Goal: Information Seeking & Learning: Learn about a topic

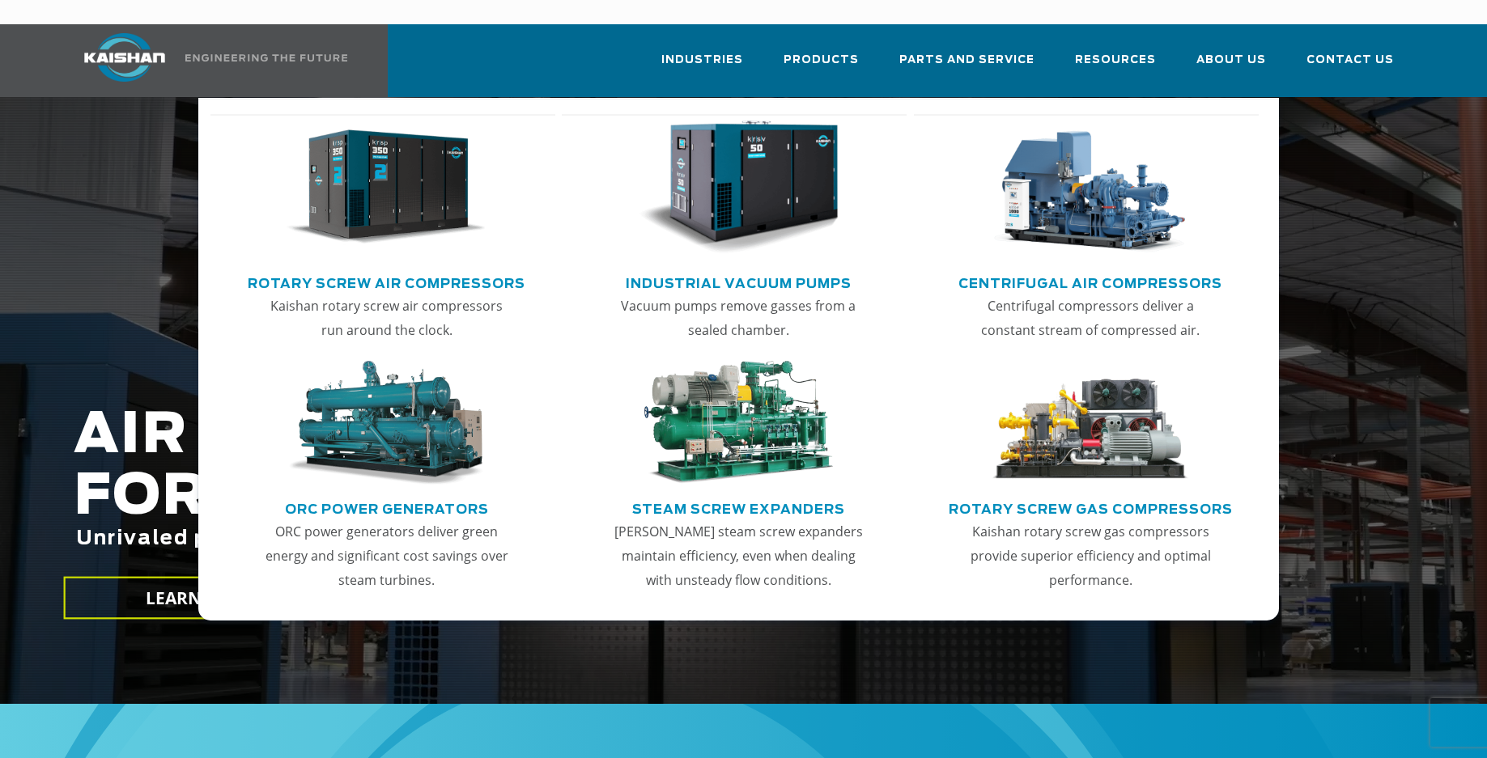
click at [371, 218] on img "Main menu" at bounding box center [386, 188] width 199 height 134
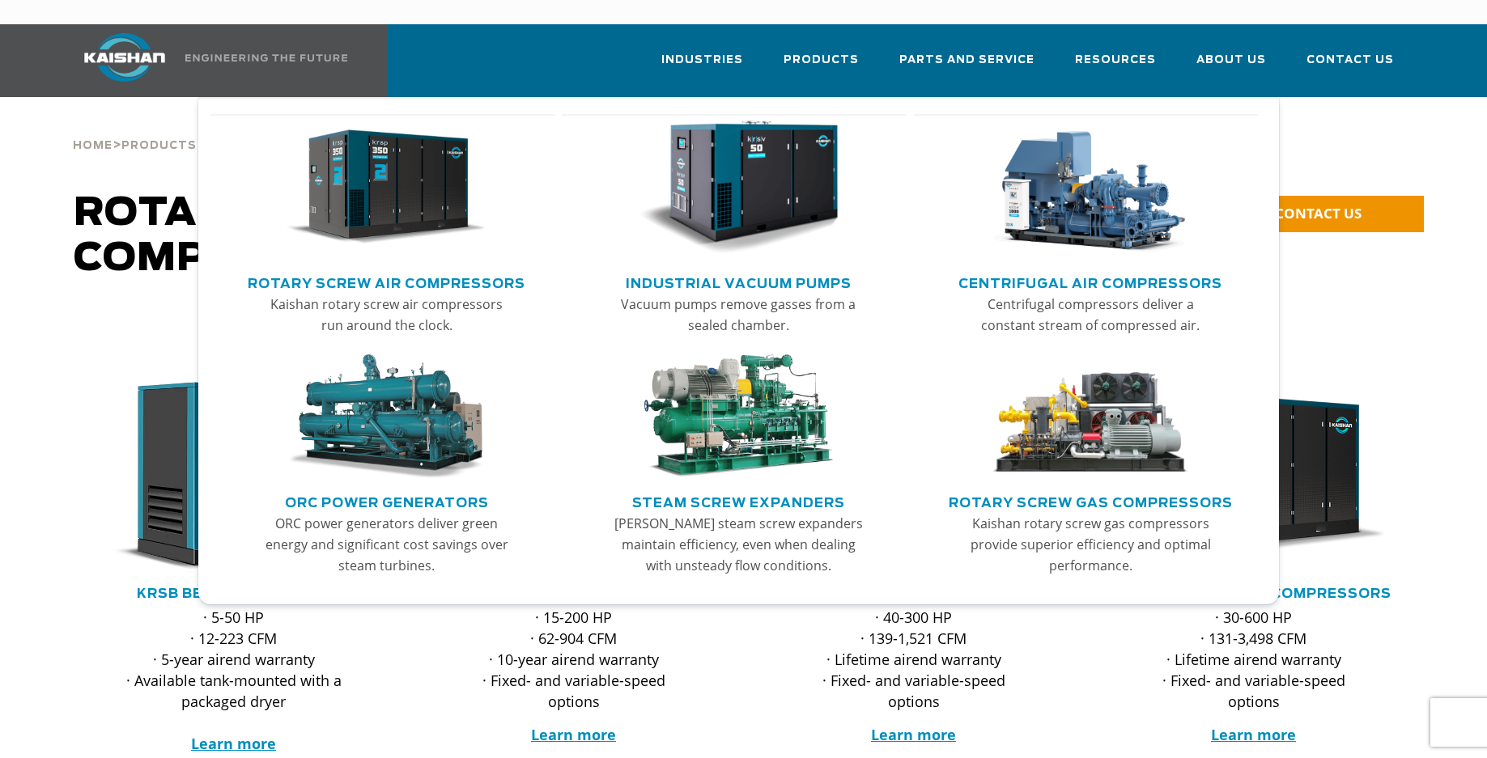
click at [379, 270] on link "Rotary Screw Air Compressors" at bounding box center [387, 282] width 278 height 24
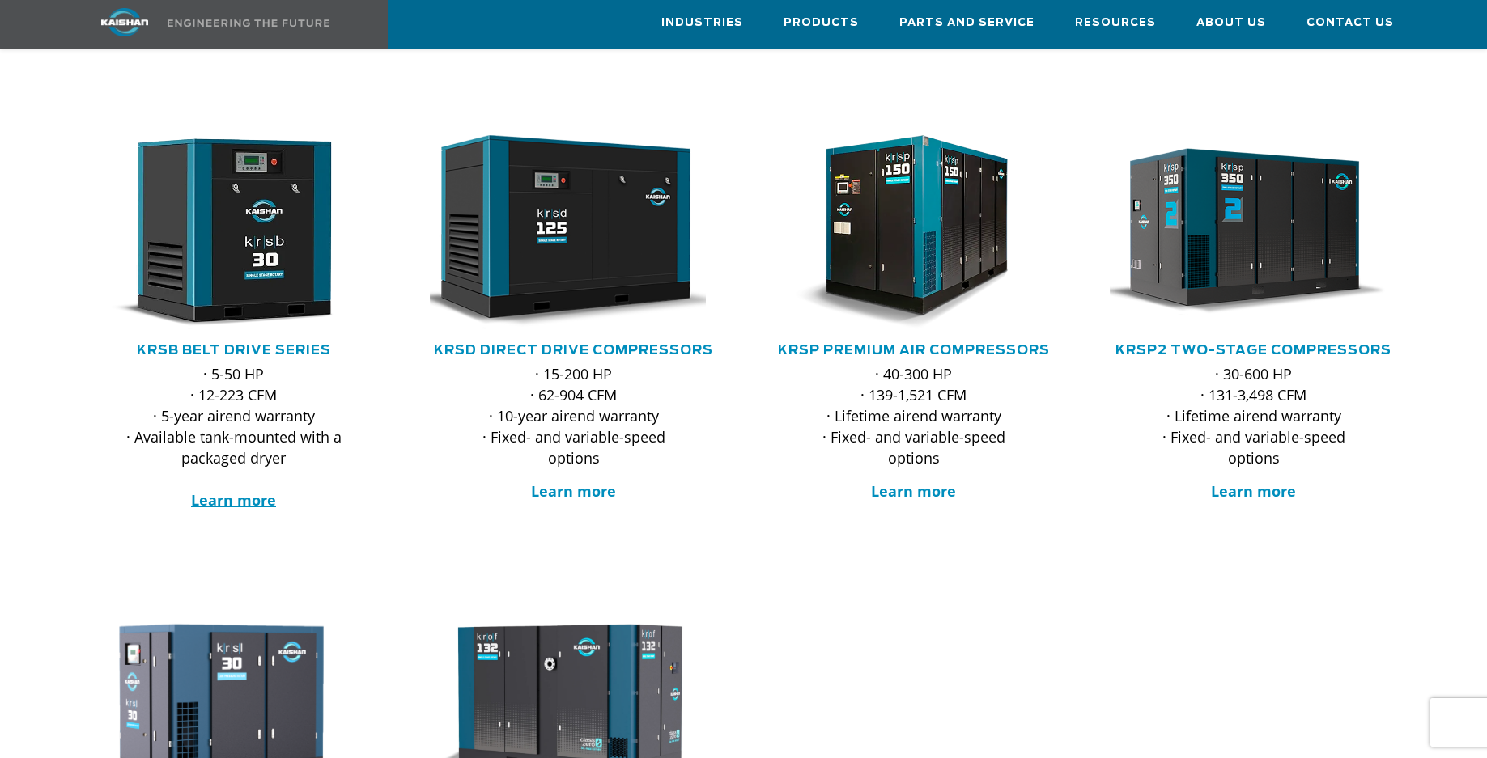
scroll to position [243, 0]
click at [580, 345] on link "KRSD Direct Drive Compressors" at bounding box center [573, 351] width 279 height 13
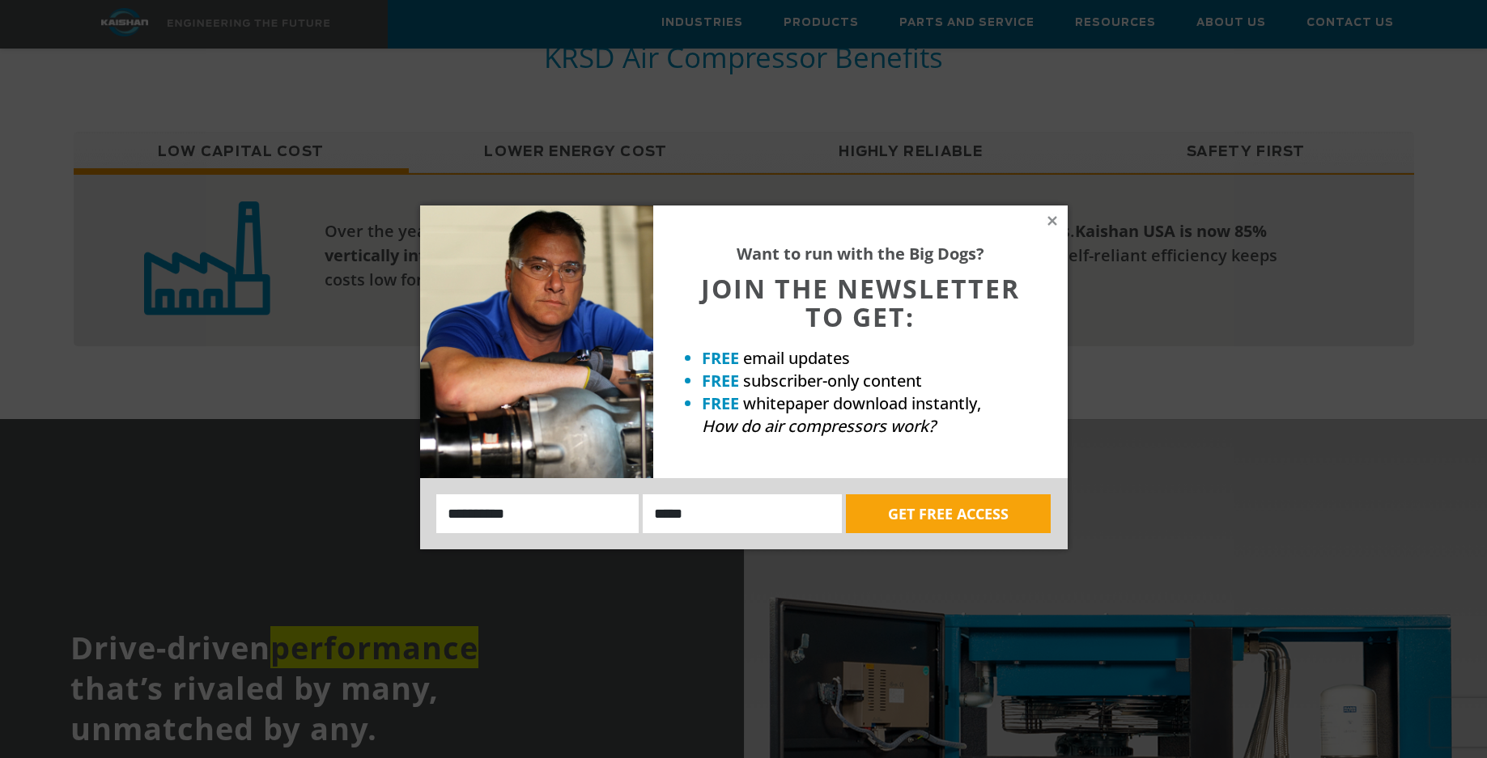
scroll to position [1538, 0]
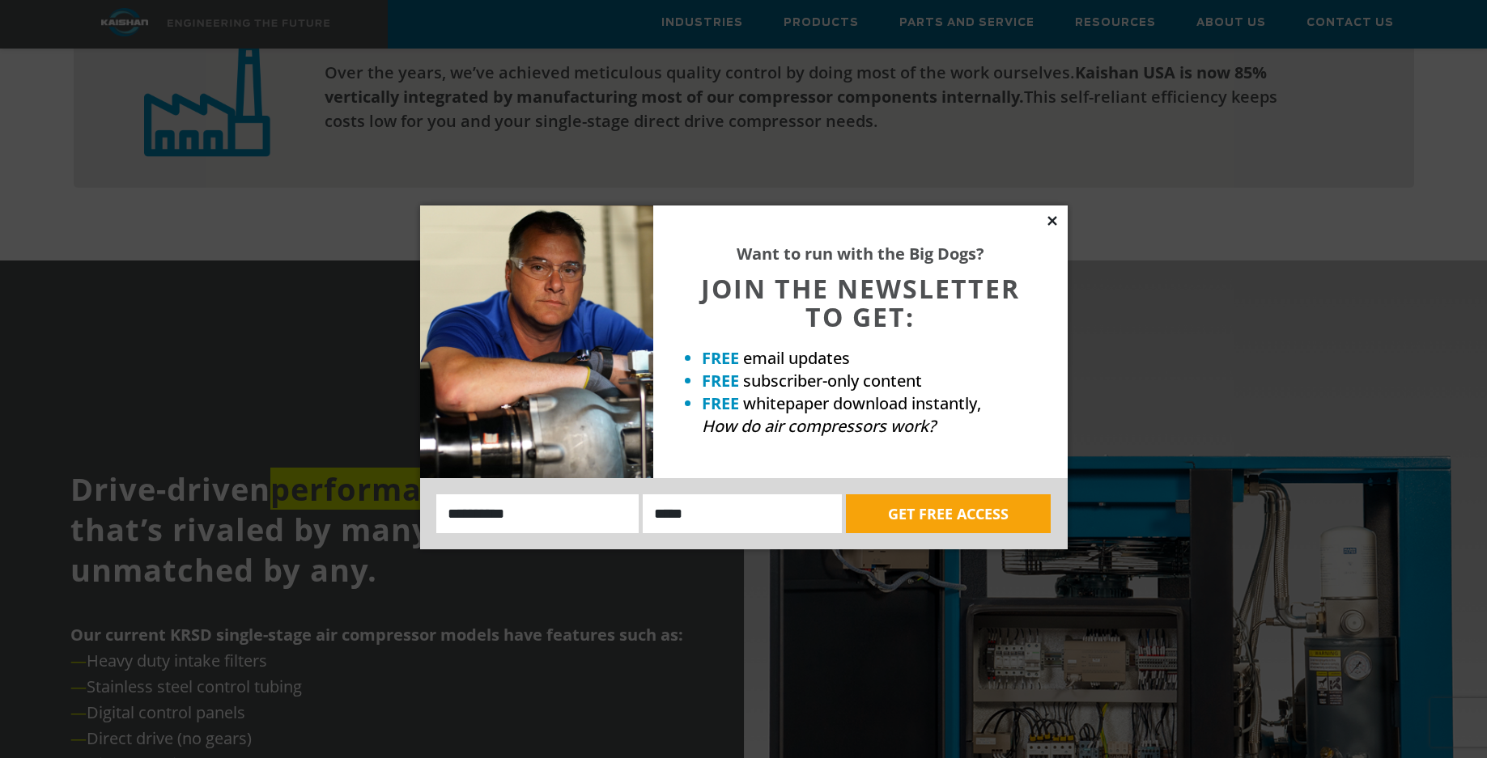
click at [1054, 217] on icon at bounding box center [1052, 221] width 15 height 15
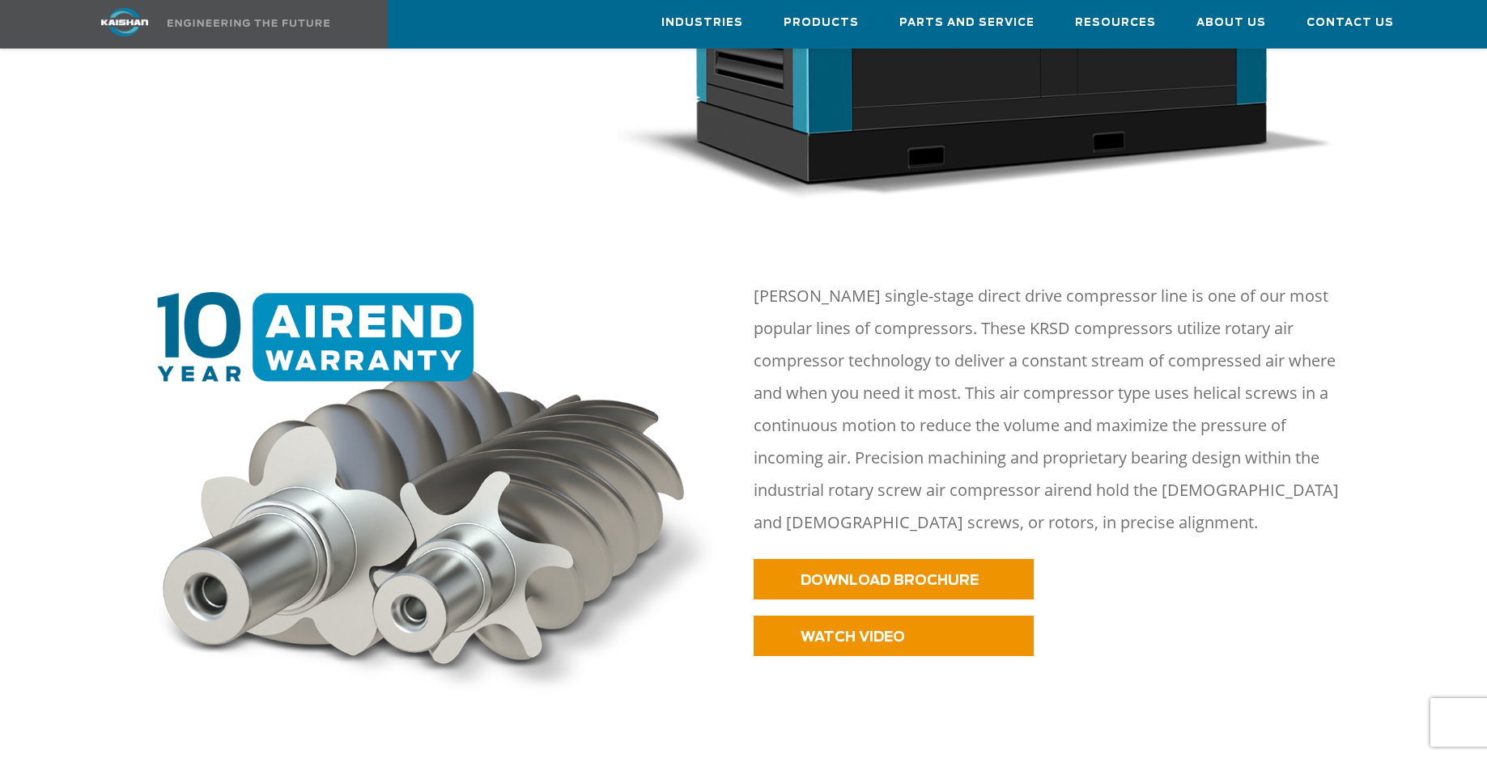
scroll to position [0, 0]
